Goal: Information Seeking & Learning: Learn about a topic

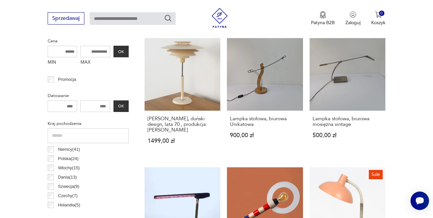
scroll to position [265, 0]
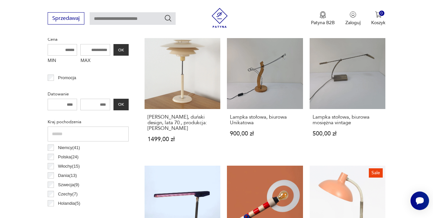
click at [65, 149] on p "Niemcy ( 41 )" at bounding box center [69, 147] width 22 height 7
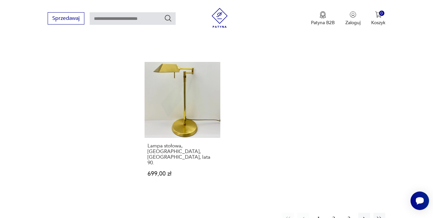
scroll to position [1004, 0]
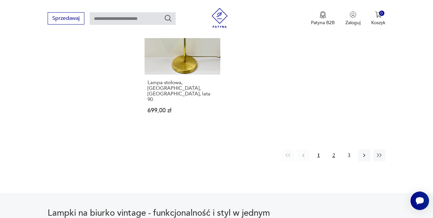
click at [335, 149] on button "2" at bounding box center [334, 155] width 12 height 12
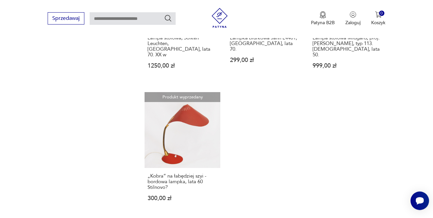
scroll to position [970, 0]
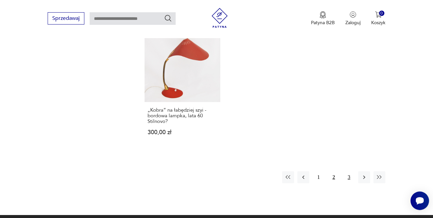
click at [347, 171] on button "3" at bounding box center [349, 177] width 12 height 12
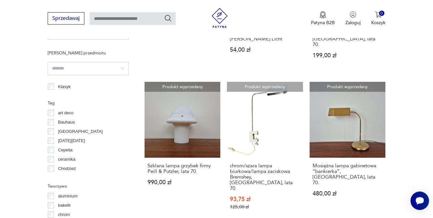
scroll to position [441, 0]
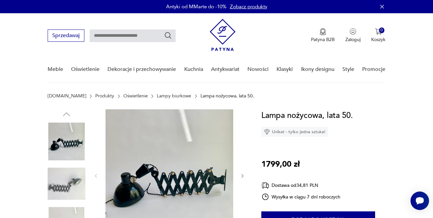
scroll to position [33, 0]
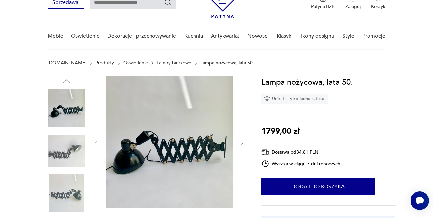
click at [66, 150] on img at bounding box center [67, 151] width 38 height 38
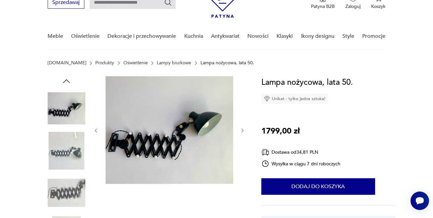
click at [74, 186] on img at bounding box center [67, 193] width 38 height 38
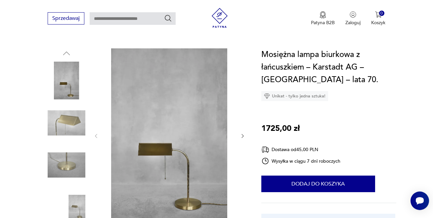
click at [71, 122] on img at bounding box center [67, 123] width 38 height 38
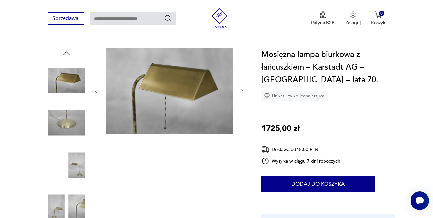
click at [76, 163] on img at bounding box center [67, 165] width 38 height 38
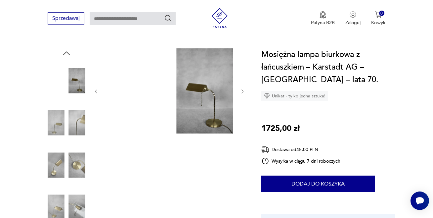
click at [80, 79] on img at bounding box center [67, 81] width 38 height 38
click at [56, 116] on img at bounding box center [67, 123] width 38 height 38
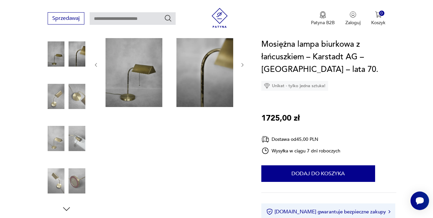
scroll to position [99, 0]
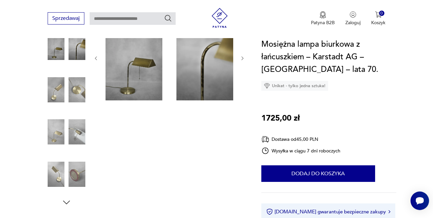
click at [72, 166] on img at bounding box center [67, 174] width 38 height 38
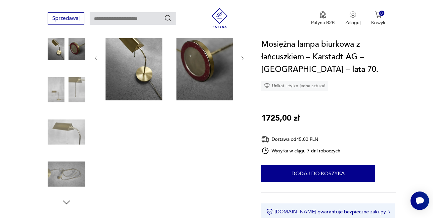
click at [68, 166] on img at bounding box center [67, 174] width 38 height 38
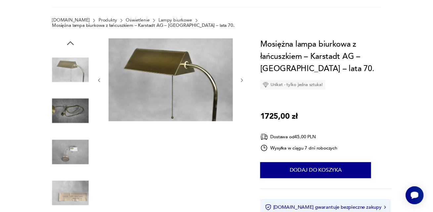
scroll to position [33, 0]
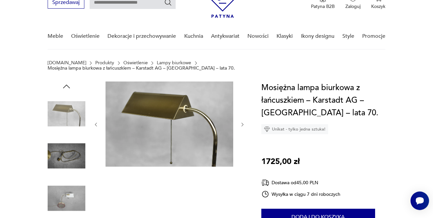
click at [65, 154] on img at bounding box center [67, 156] width 38 height 38
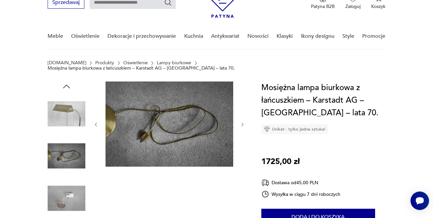
click at [69, 190] on img at bounding box center [67, 198] width 38 height 38
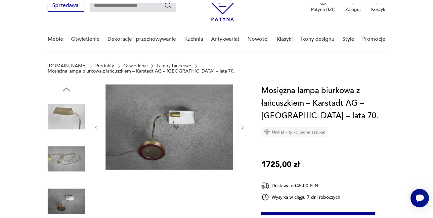
scroll to position [0, 0]
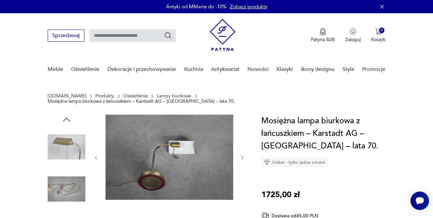
click at [72, 143] on img at bounding box center [67, 147] width 38 height 38
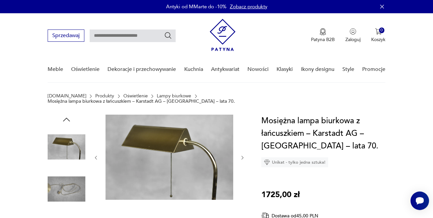
click at [67, 118] on icon "button" at bounding box center [66, 120] width 7 height 4
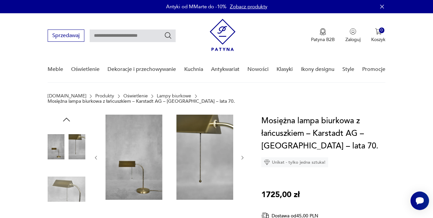
click at [69, 115] on icon "button" at bounding box center [67, 120] width 10 height 10
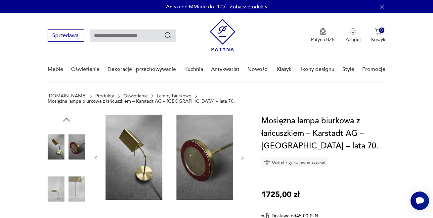
click at [59, 140] on img at bounding box center [67, 147] width 38 height 38
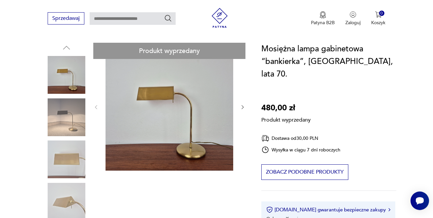
scroll to position [66, 0]
